Goal: Task Accomplishment & Management: Use online tool/utility

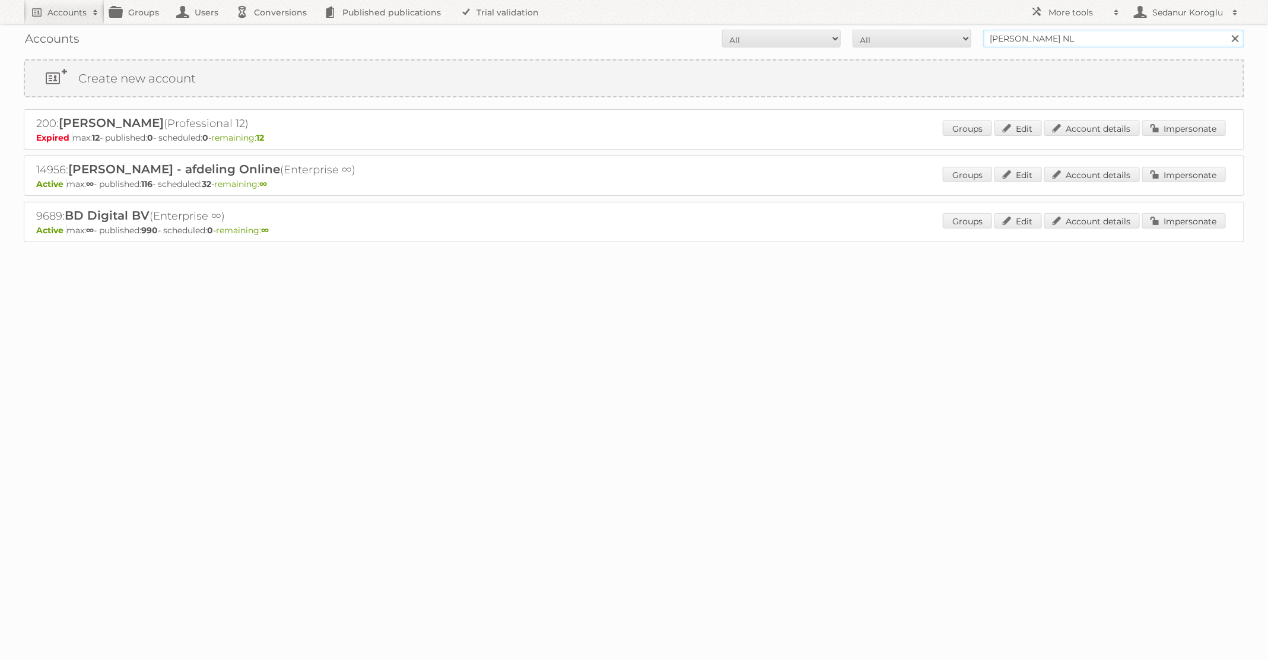
drag, startPoint x: 1072, startPoint y: 42, endPoint x: 919, endPoint y: 42, distance: 153.7
click at [919, 42] on form "All Active Expired Pending All Paid Trials Self service [PERSON_NAME] NL Search" at bounding box center [634, 39] width 1221 height 18
type input "dm drogerie"
click at [1226, 30] on input "Search" at bounding box center [1235, 39] width 18 height 18
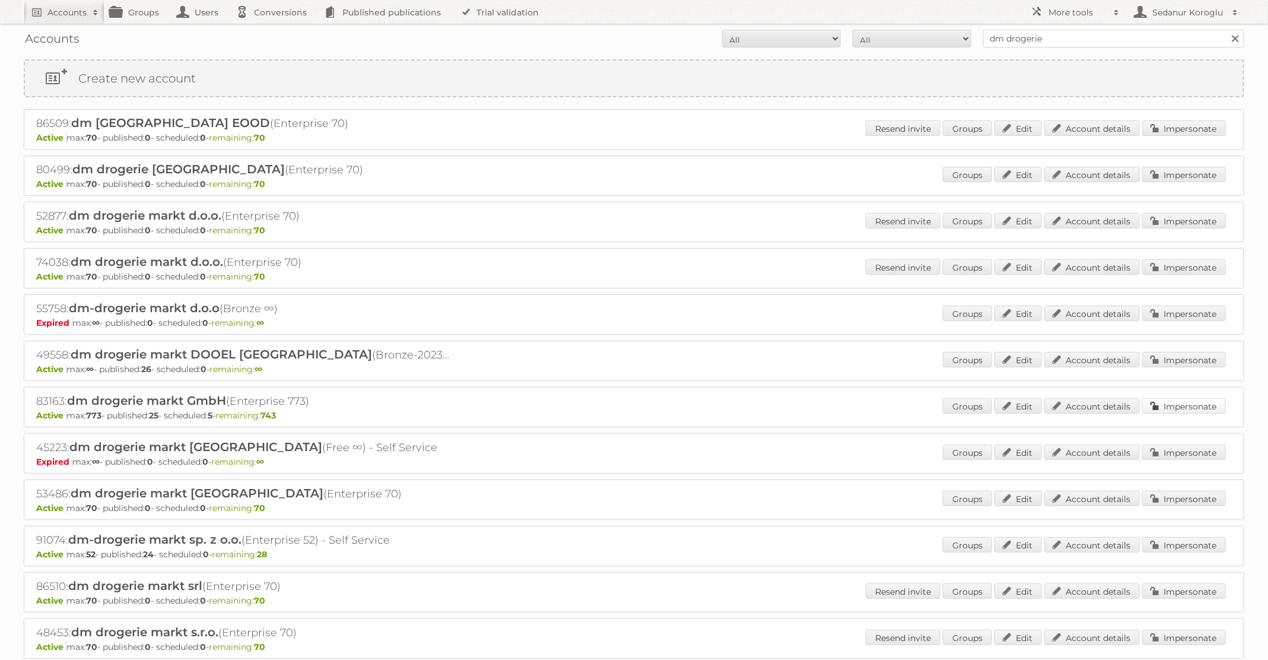
click at [1174, 407] on link "Impersonate" at bounding box center [1184, 405] width 84 height 15
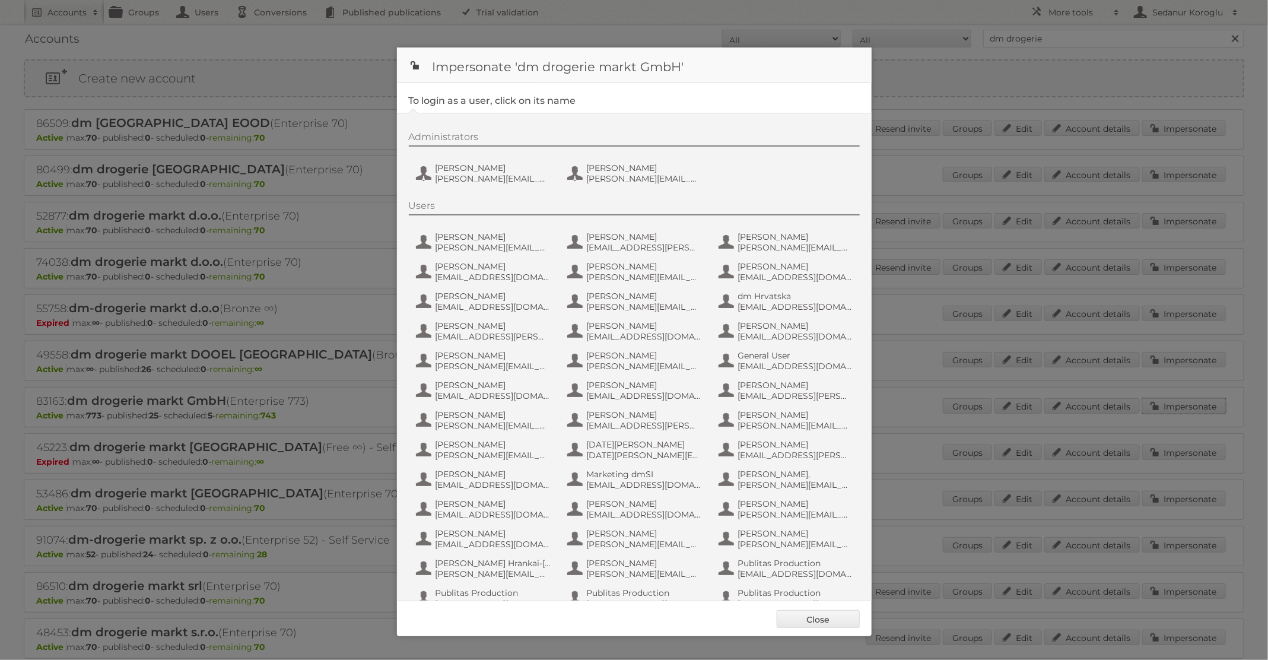
scroll to position [113, 0]
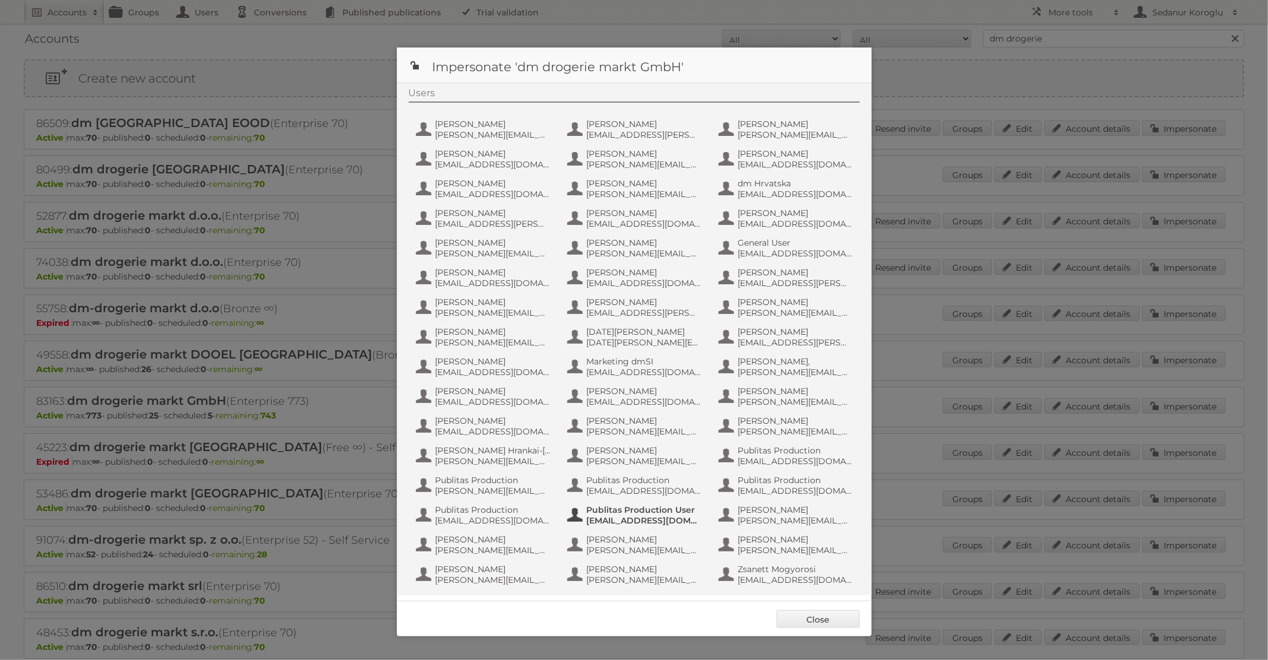
click at [663, 519] on span "[EMAIL_ADDRESS][DOMAIN_NAME]" at bounding box center [644, 520] width 115 height 11
